Goal: Check status: Check status

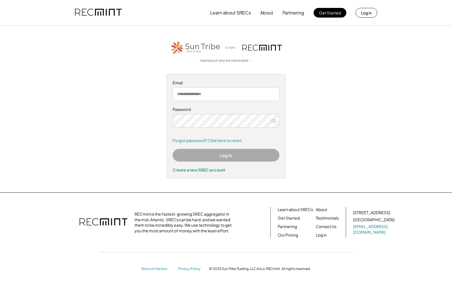
type input "**********"
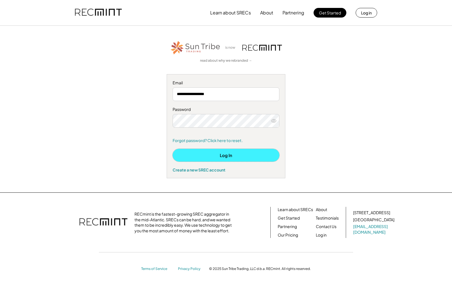
drag, startPoint x: 227, startPoint y: 160, endPoint x: 225, endPoint y: 156, distance: 4.6
click at [225, 159] on button "Log In" at bounding box center [226, 155] width 107 height 13
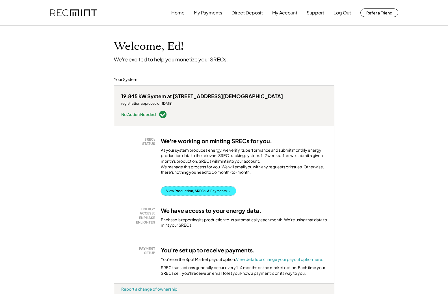
click at [212, 186] on button "View Production, SRECs, & Payments →" at bounding box center [198, 190] width 75 height 9
